Goal: Check status: Check status

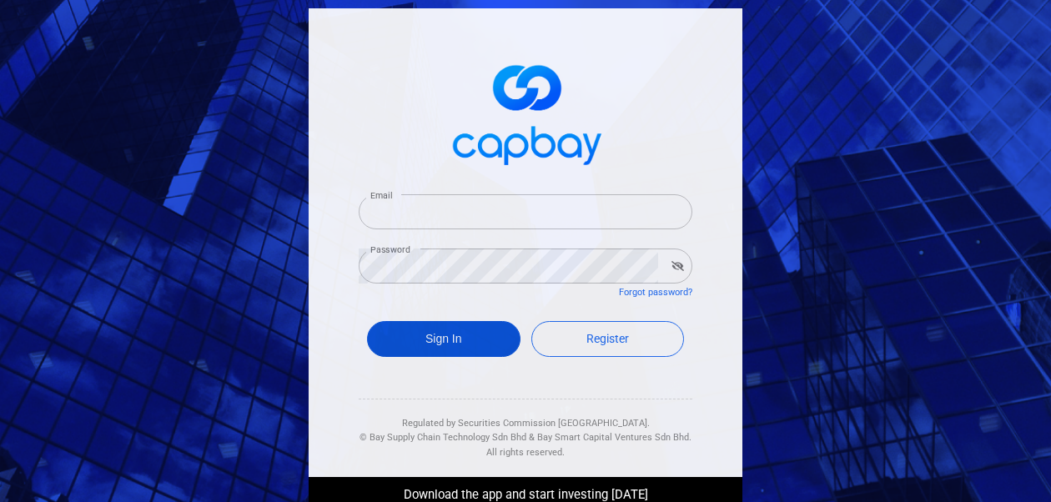
type input "[EMAIL_ADDRESS][DOMAIN_NAME]"
click at [399, 339] on button "Sign In" at bounding box center [443, 339] width 153 height 36
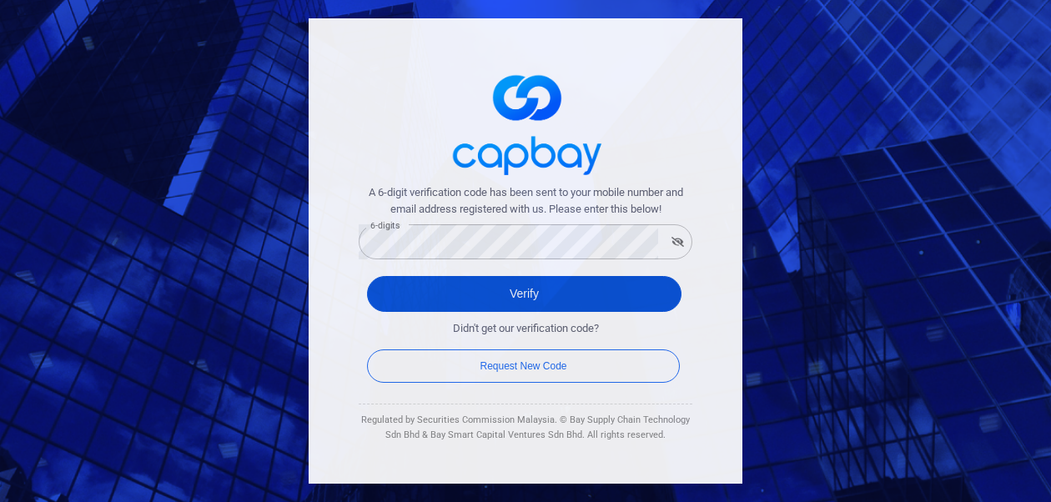
click at [407, 290] on button "Verify" at bounding box center [524, 294] width 314 height 36
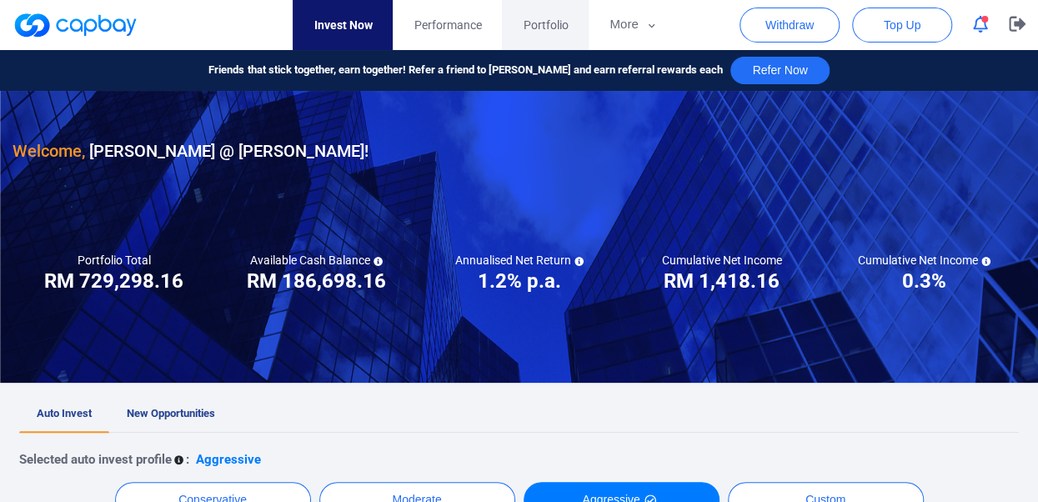
click at [538, 22] on span "Portfolio" at bounding box center [545, 25] width 45 height 18
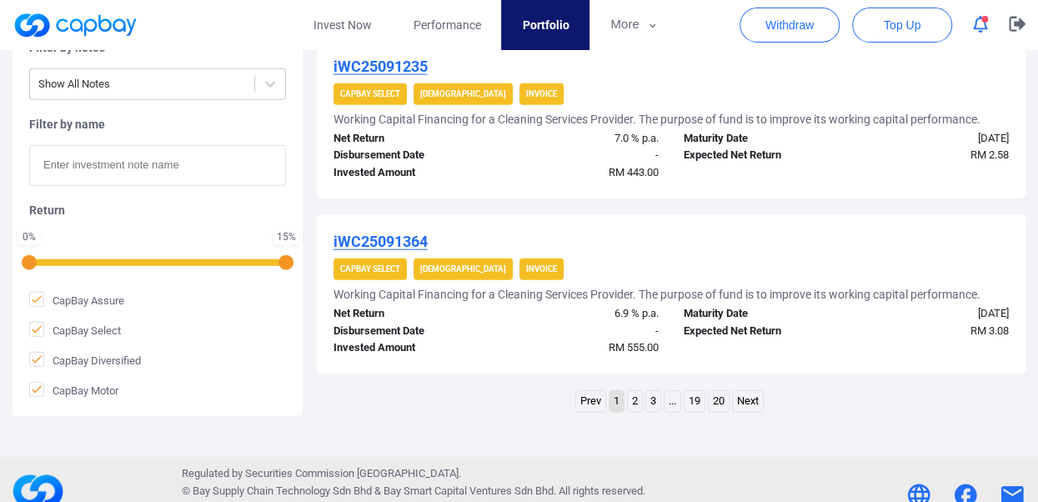
scroll to position [1882, 0]
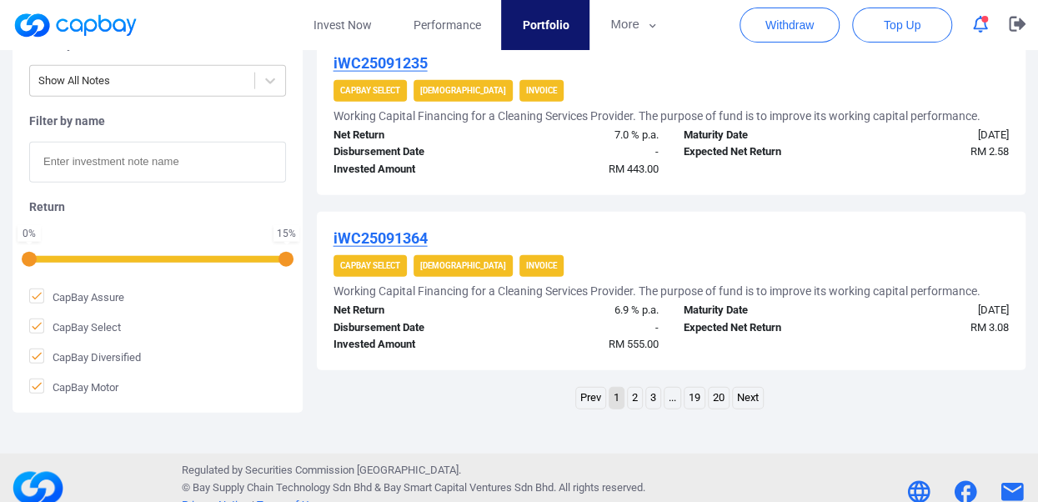
click at [635, 399] on link "2" at bounding box center [635, 398] width 14 height 21
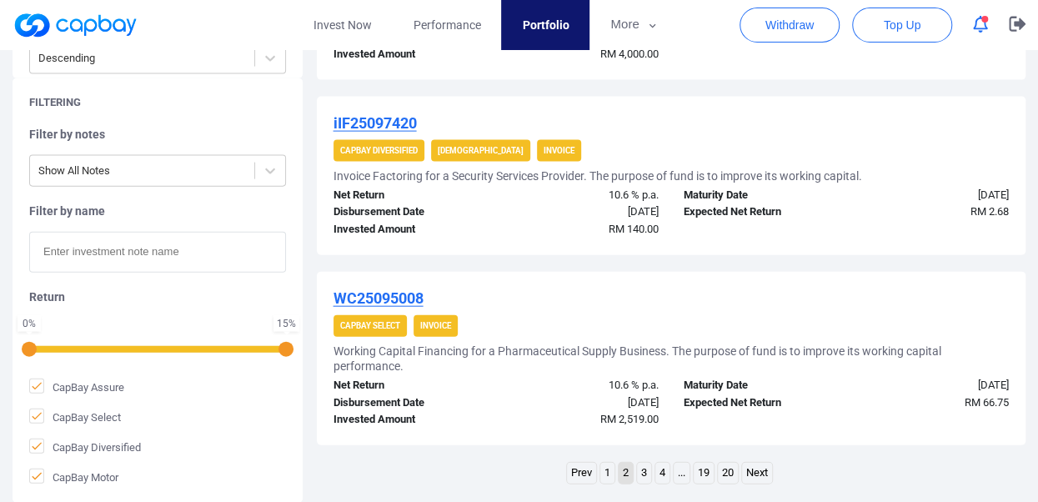
scroll to position [1823, 0]
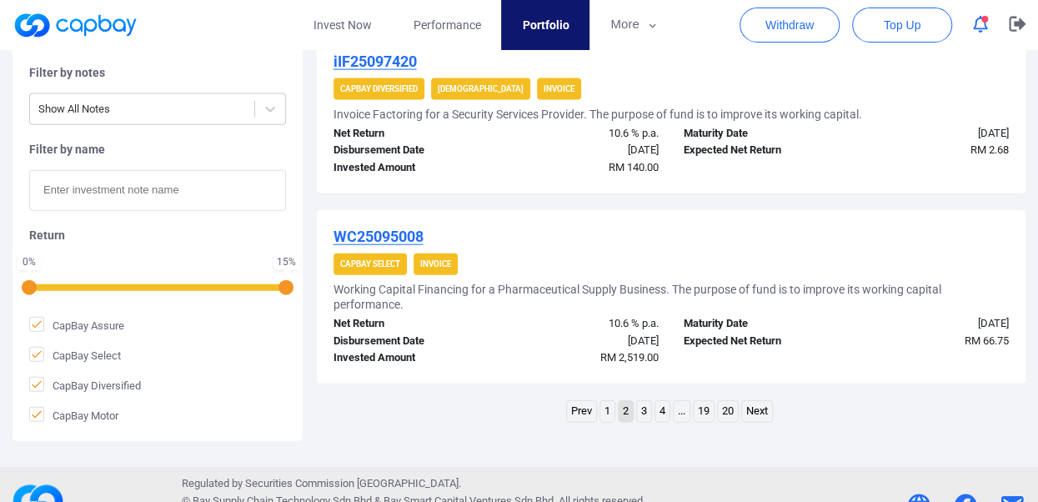
click at [645, 422] on link "3" at bounding box center [644, 411] width 14 height 21
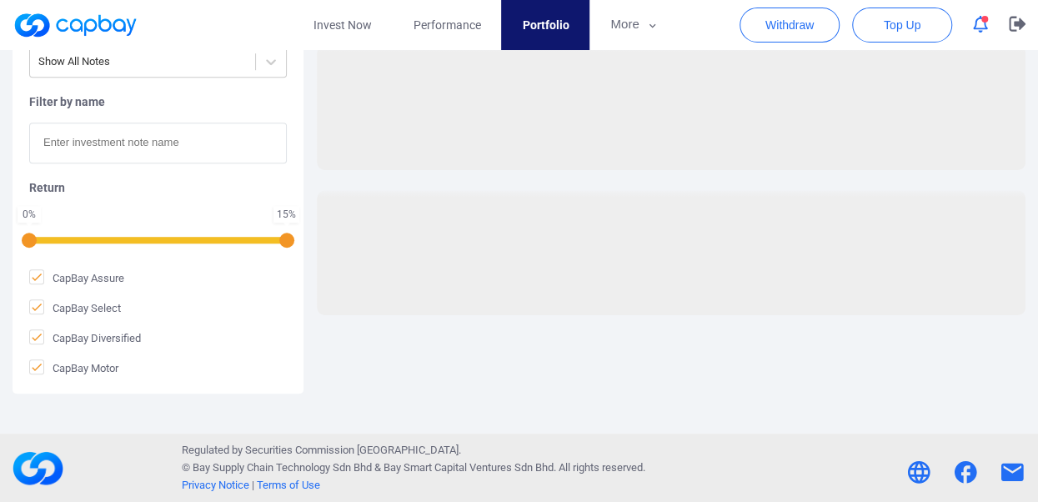
scroll to position [540, 0]
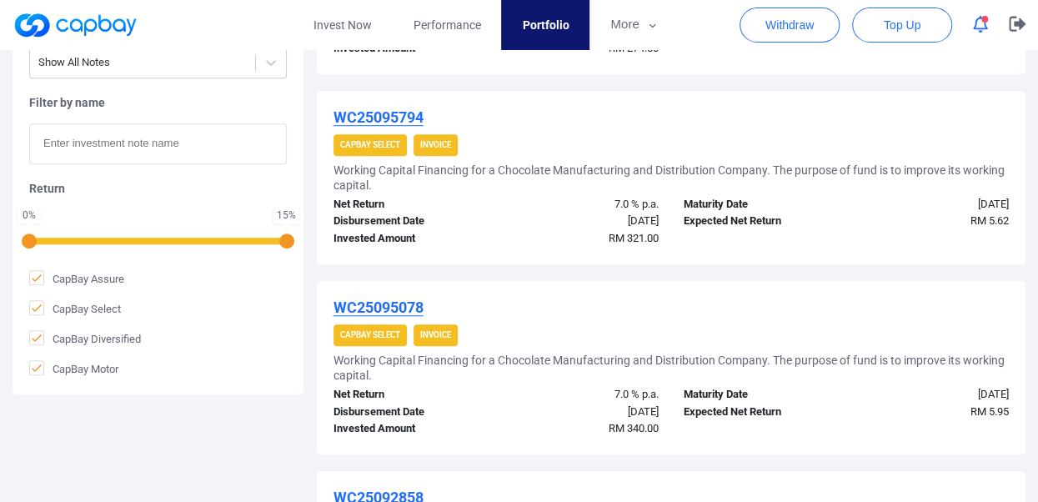
click at [645, 427] on span "RM 340.00" at bounding box center [634, 428] width 50 height 13
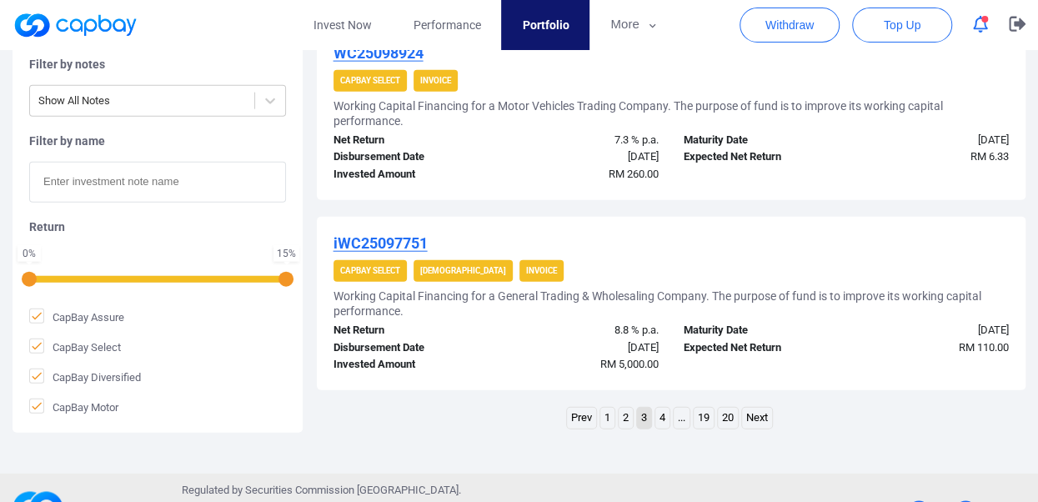
scroll to position [1908, 0]
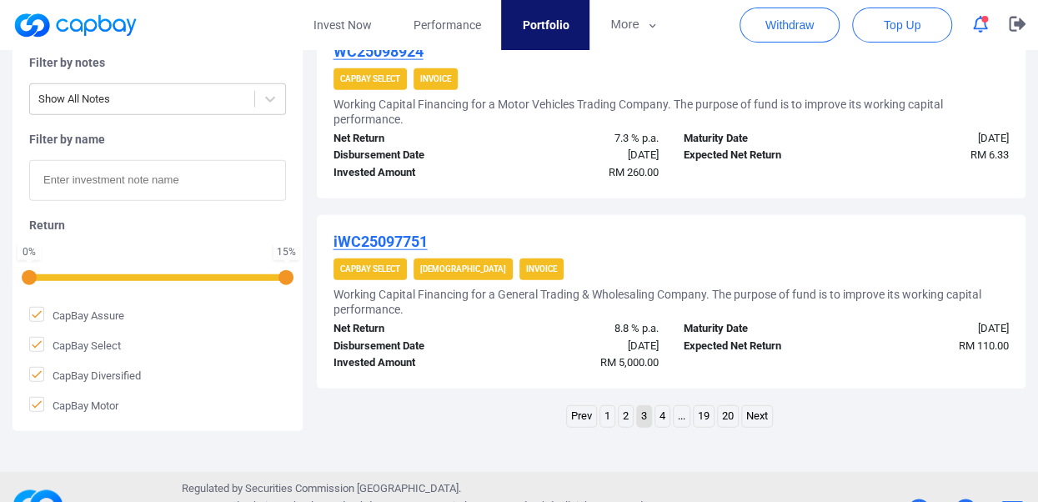
click at [661, 411] on link "4" at bounding box center [663, 416] width 14 height 21
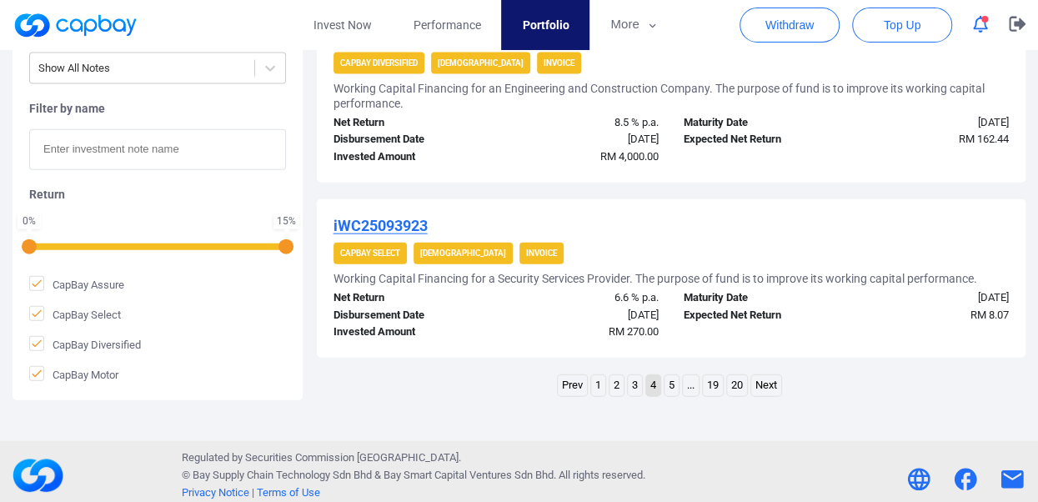
scroll to position [1855, 0]
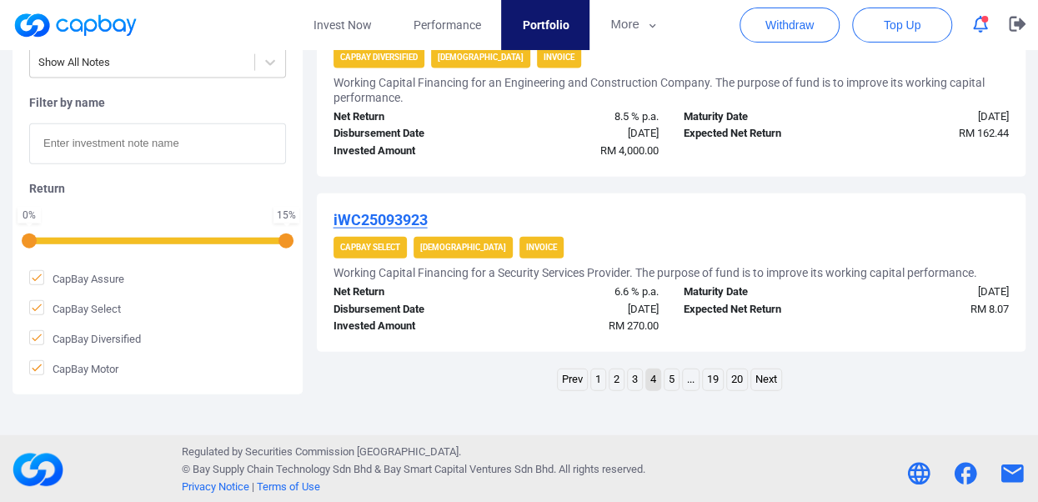
click at [636, 375] on link "3" at bounding box center [635, 380] width 14 height 21
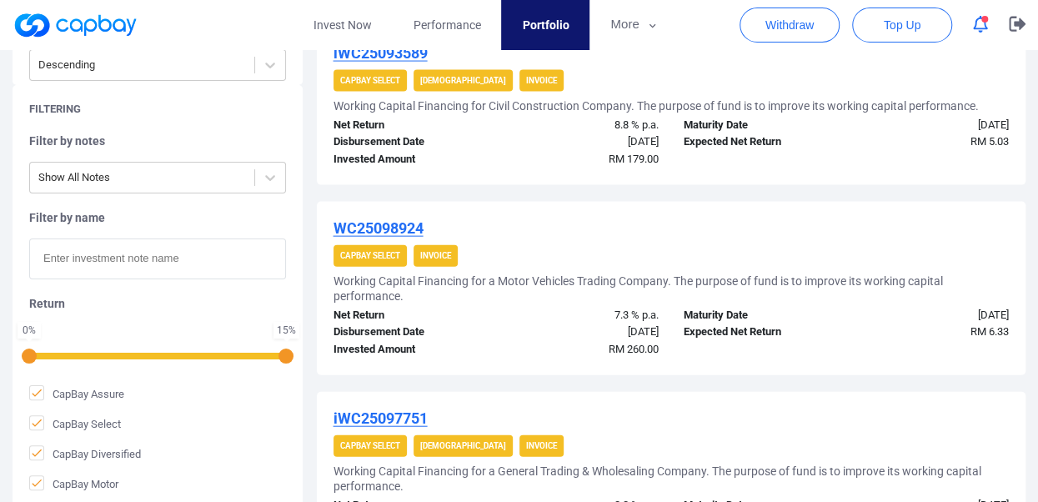
scroll to position [1912, 0]
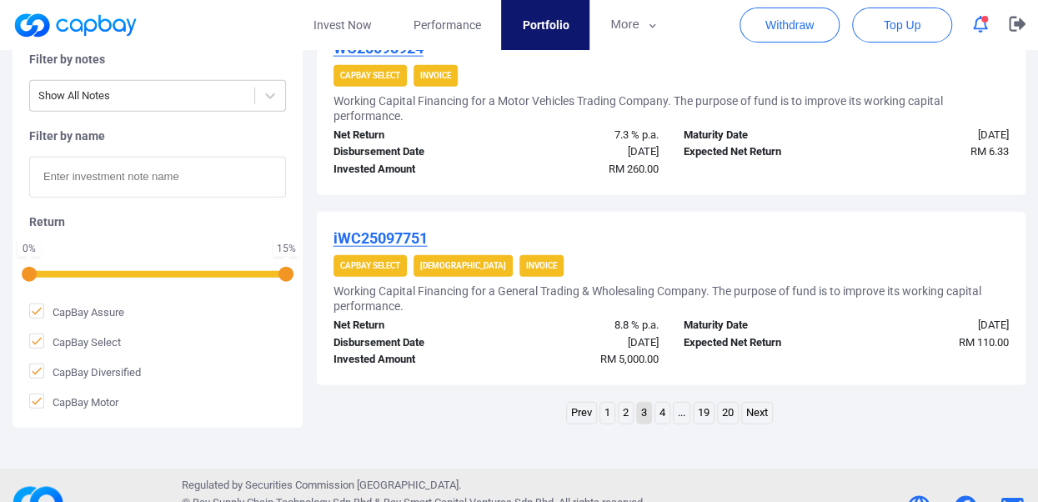
click at [625, 413] on link "2" at bounding box center [626, 413] width 14 height 21
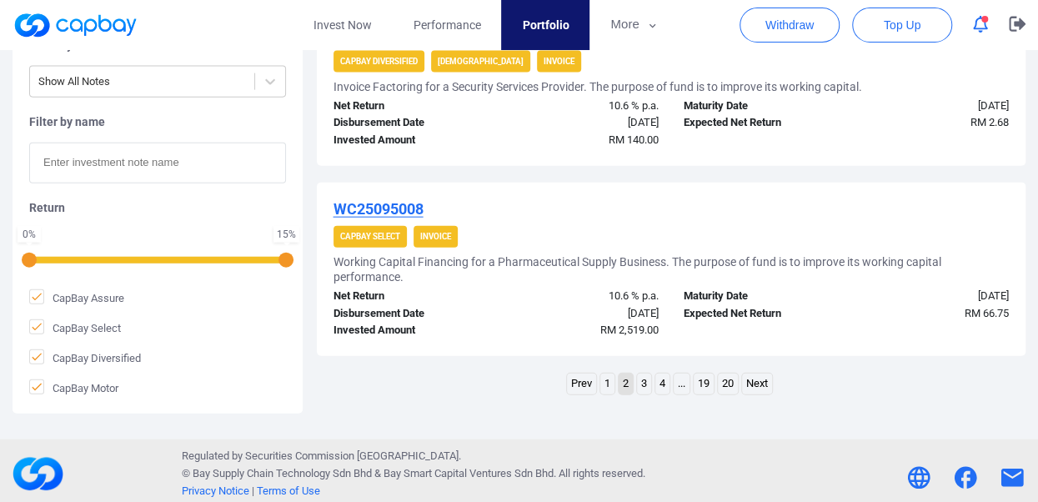
scroll to position [1870, 0]
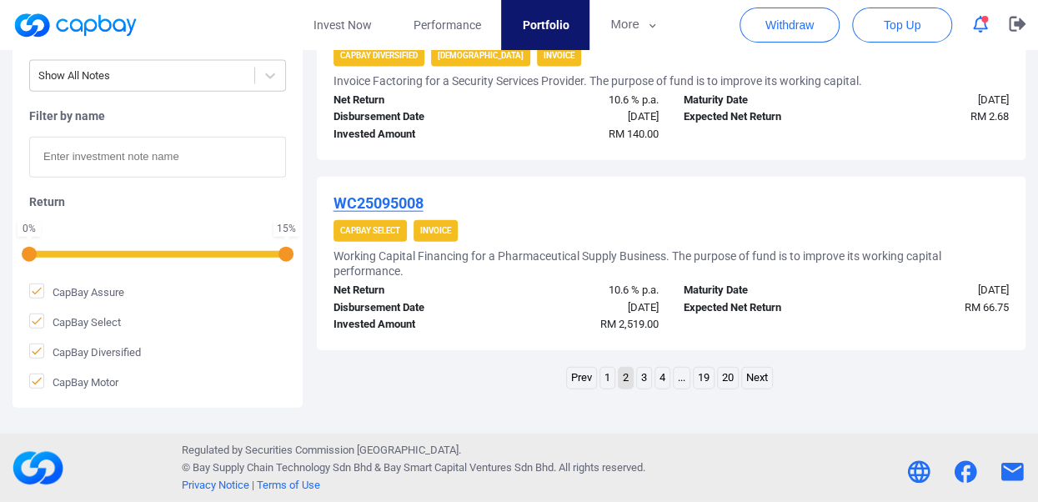
click at [607, 382] on link "1" at bounding box center [608, 378] width 14 height 21
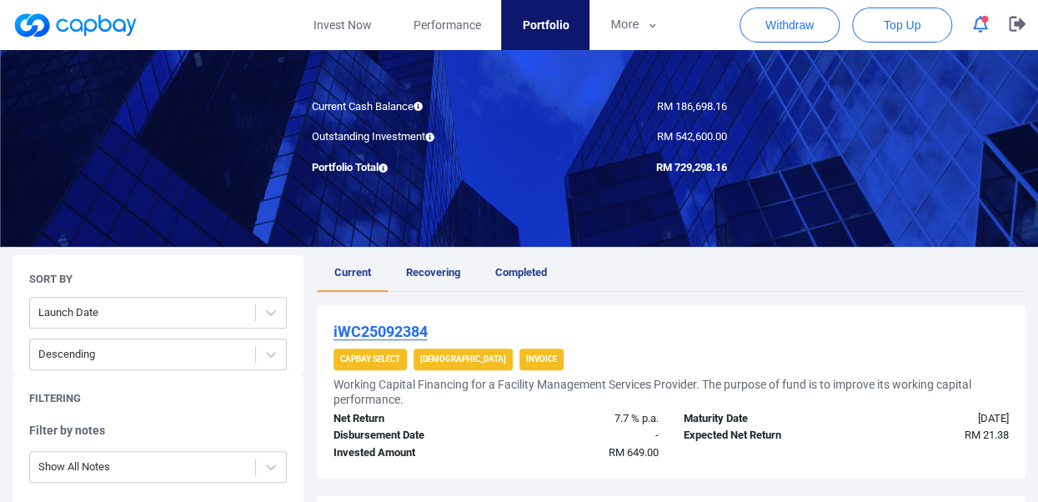
scroll to position [132, 0]
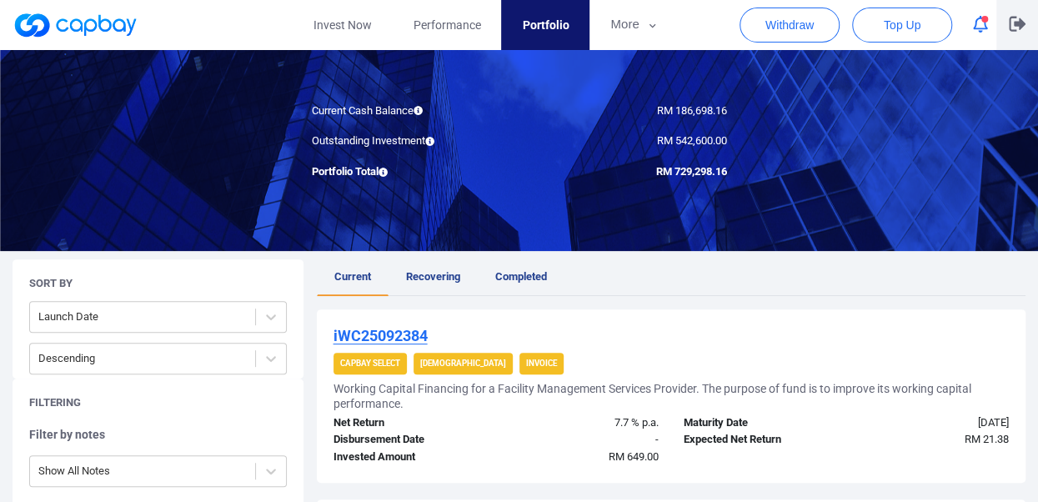
click at [1015, 26] on icon "button" at bounding box center [1017, 24] width 17 height 15
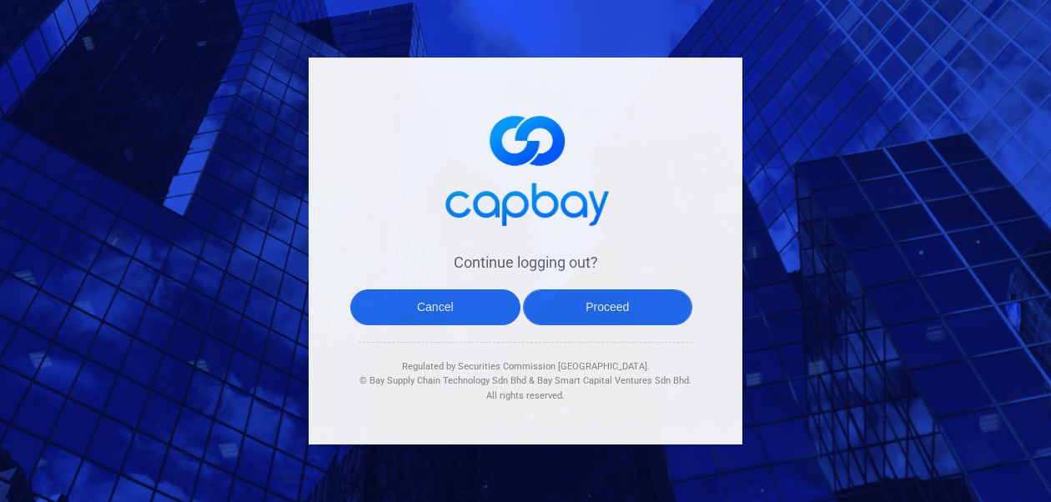
click at [593, 319] on button "Proceed" at bounding box center [608, 307] width 170 height 36
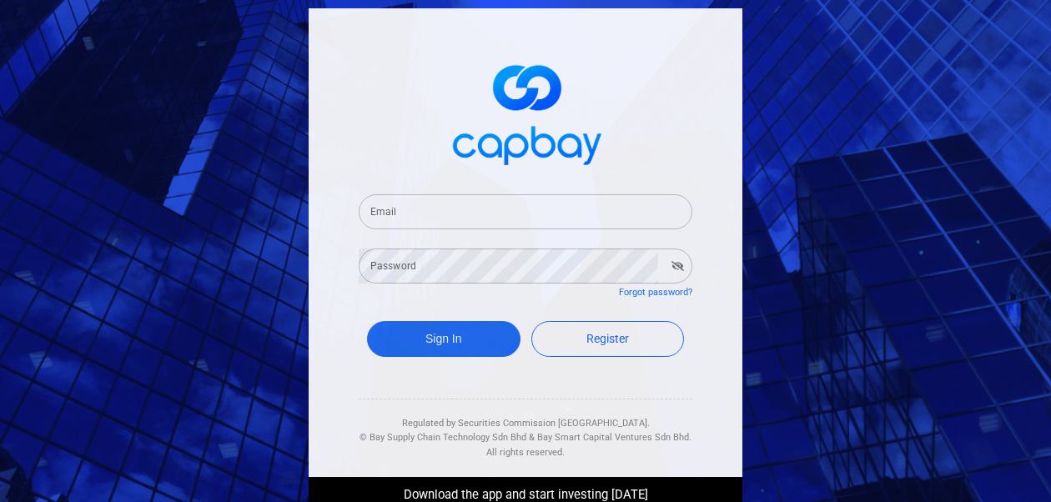
type input "[EMAIL_ADDRESS][DOMAIN_NAME]"
